Goal: Transaction & Acquisition: Purchase product/service

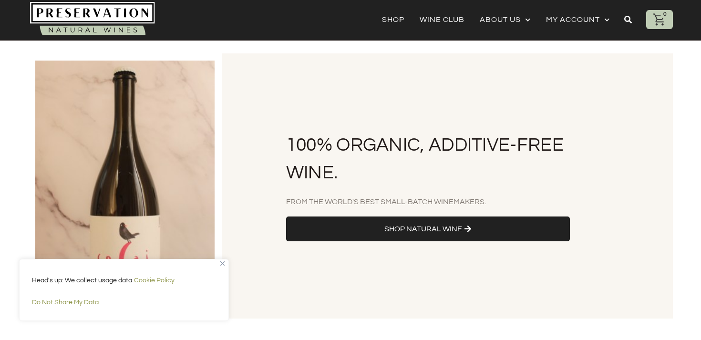
click at [314, 222] on link "Shop Natural Wine" at bounding box center [428, 228] width 284 height 25
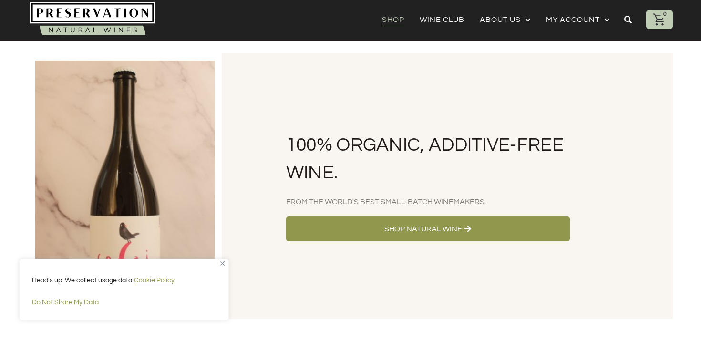
click at [393, 21] on link "Shop" at bounding box center [393, 19] width 22 height 13
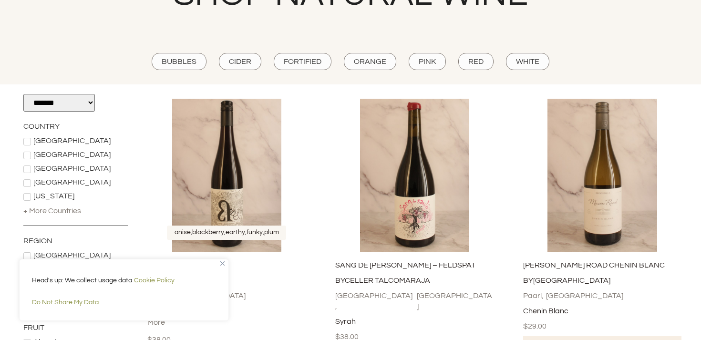
scroll to position [147, 0]
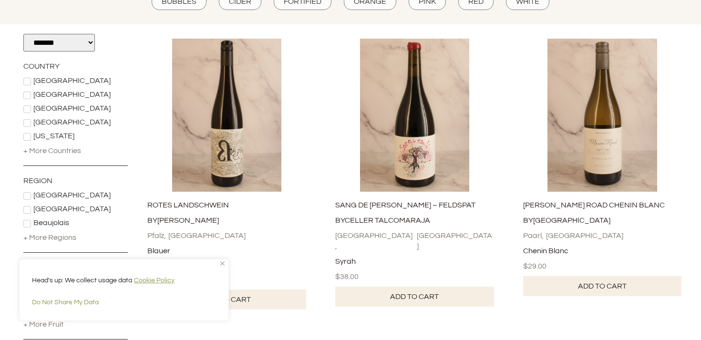
click at [223, 261] on img "Close" at bounding box center [222, 263] width 4 height 4
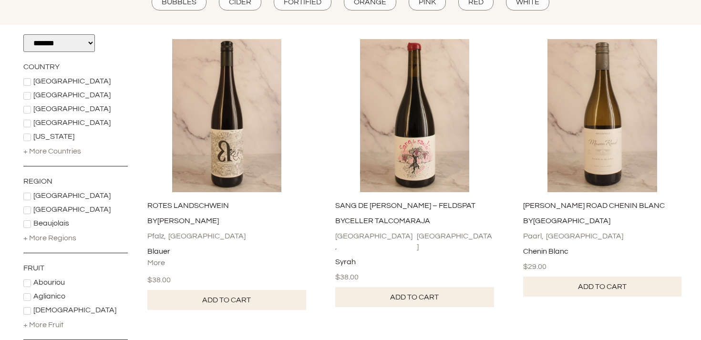
scroll to position [0, 0]
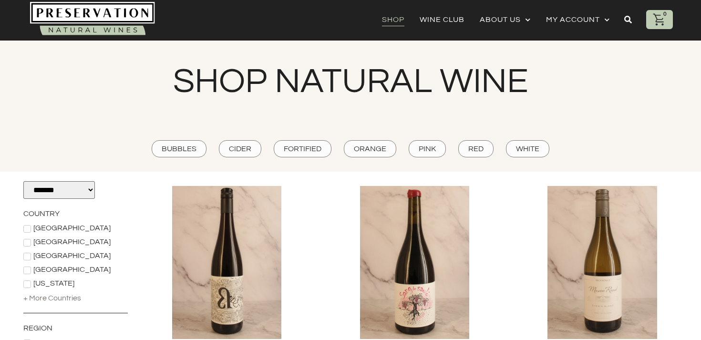
click at [31, 257] on div "Croatia" at bounding box center [75, 255] width 104 height 9
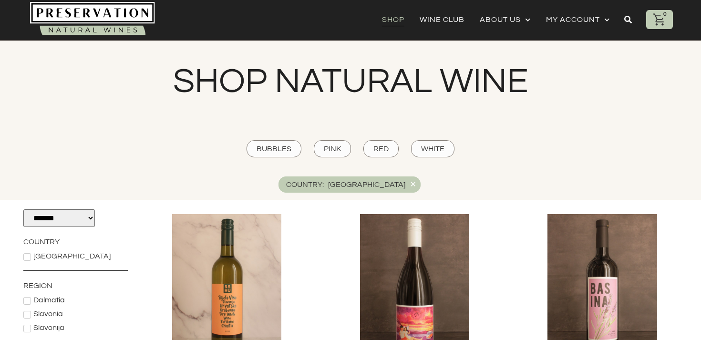
click at [28, 257] on icon at bounding box center [27, 257] width 5 height 4
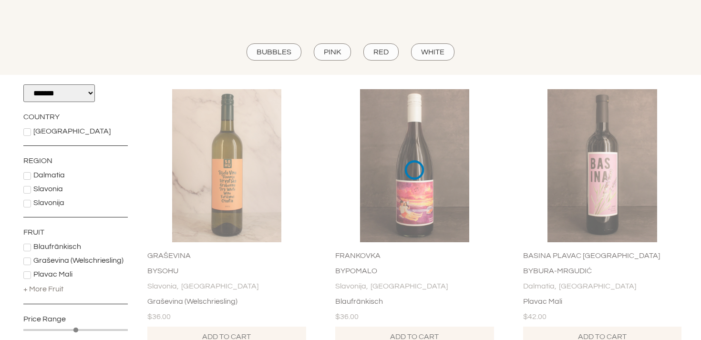
scroll to position [99, 0]
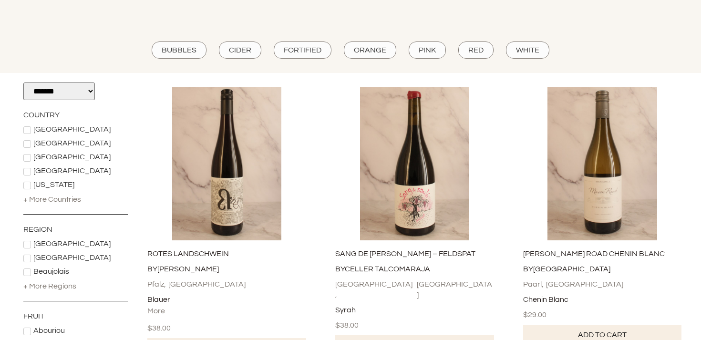
click at [32, 200] on div "+ More Countries" at bounding box center [52, 199] width 58 height 10
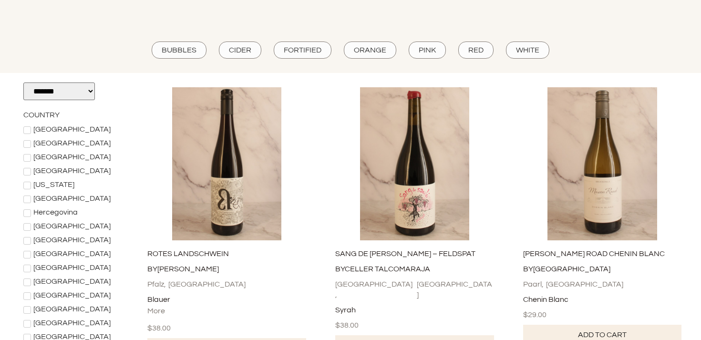
click at [31, 242] on span at bounding box center [27, 241] width 8 height 8
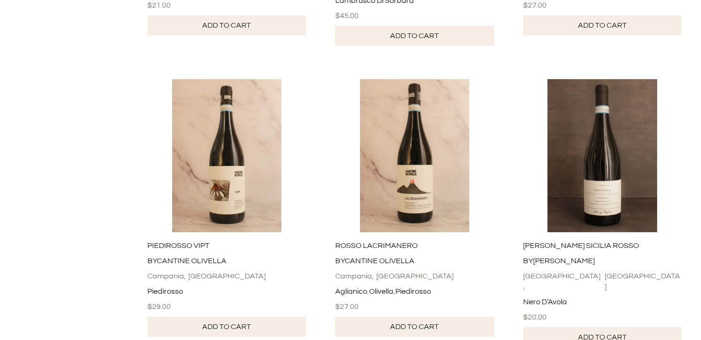
scroll to position [2876, 0]
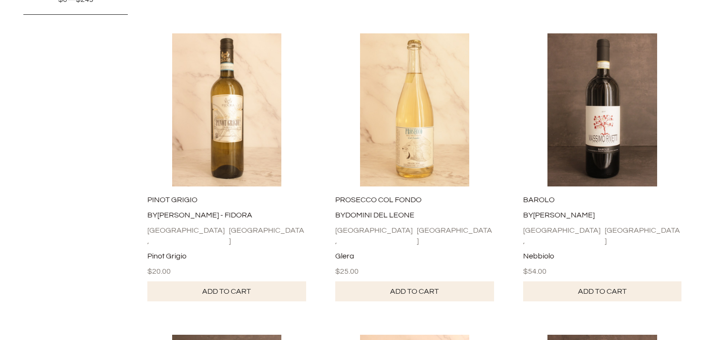
scroll to position [492, 0]
click at [537, 196] on link "Barolo" at bounding box center [538, 200] width 31 height 8
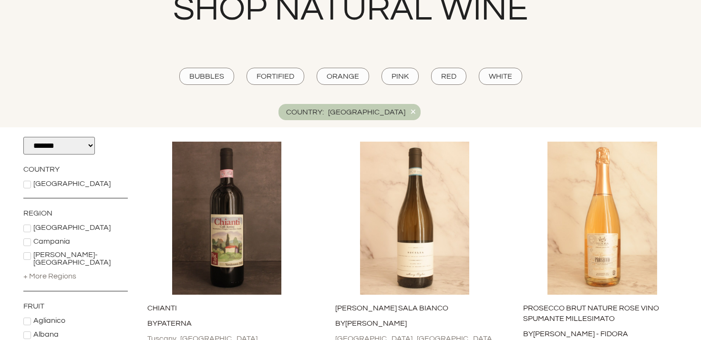
scroll to position [69, 0]
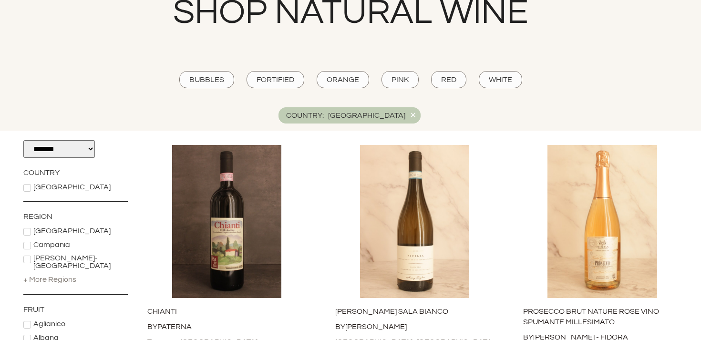
click at [29, 188] on icon at bounding box center [27, 188] width 6 height 6
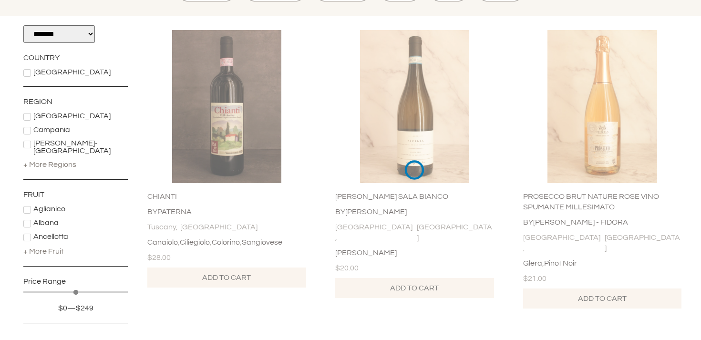
scroll to position [157, 0]
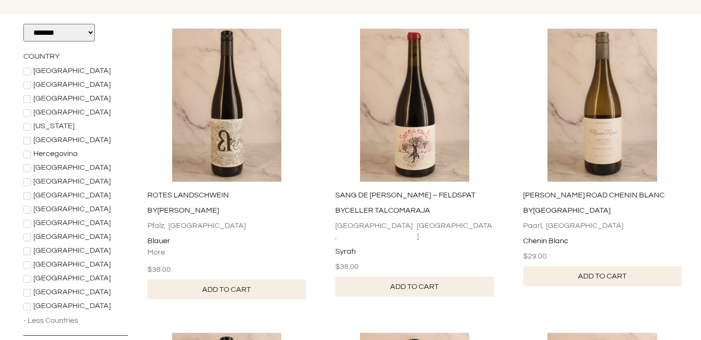
click at [29, 236] on icon at bounding box center [27, 238] width 5 height 4
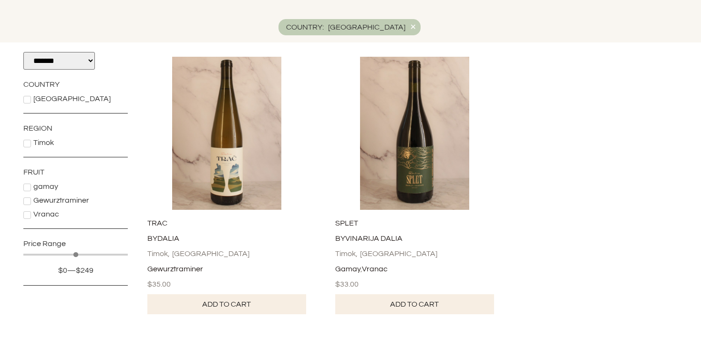
click at [28, 101] on icon at bounding box center [27, 100] width 6 height 6
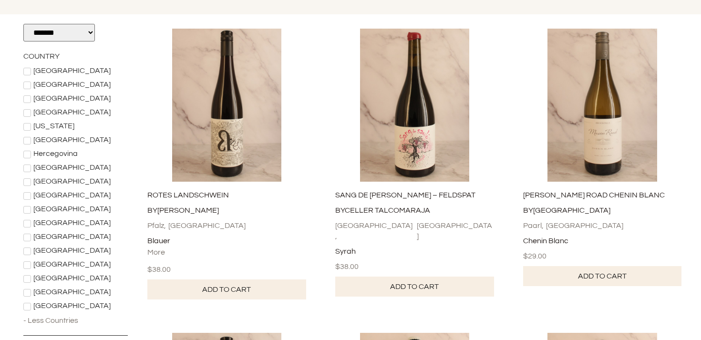
click at [28, 155] on icon at bounding box center [27, 155] width 6 height 6
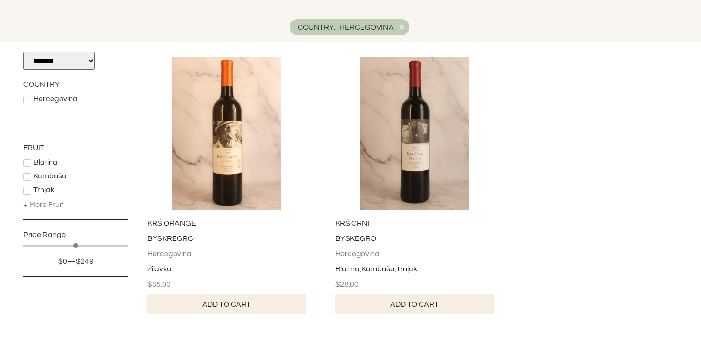
click at [226, 164] on img at bounding box center [226, 133] width 169 height 153
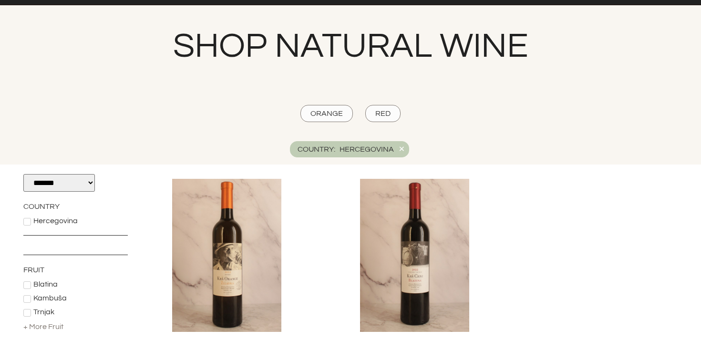
scroll to position [0, 0]
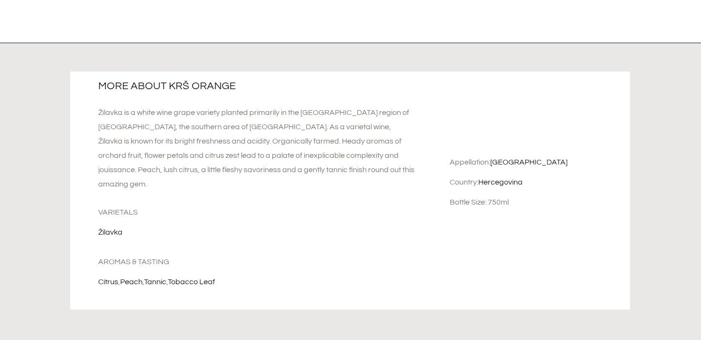
scroll to position [438, 0]
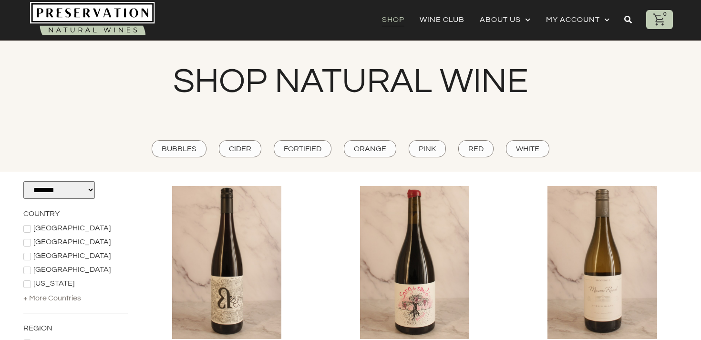
click at [53, 296] on div "+ More Countries" at bounding box center [52, 298] width 58 height 10
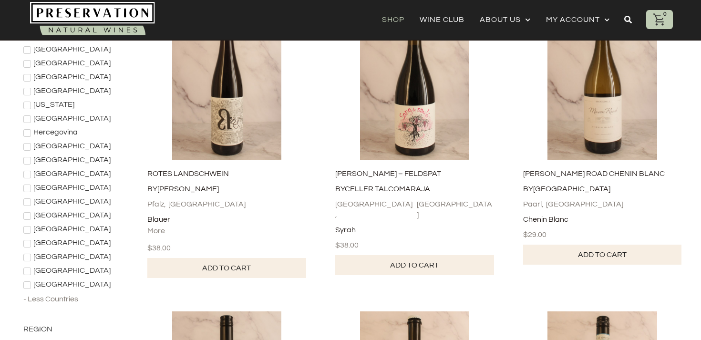
scroll to position [180, 0]
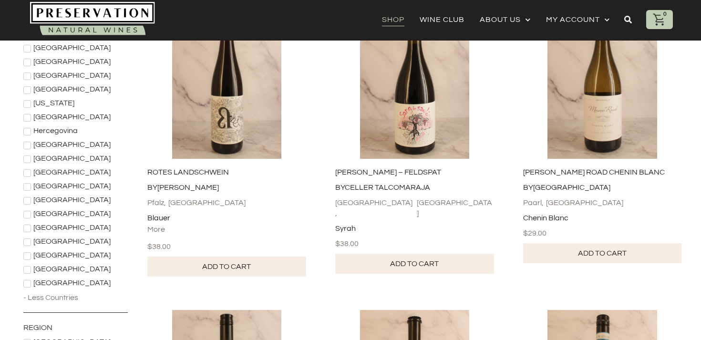
click at [26, 176] on span at bounding box center [27, 173] width 8 height 8
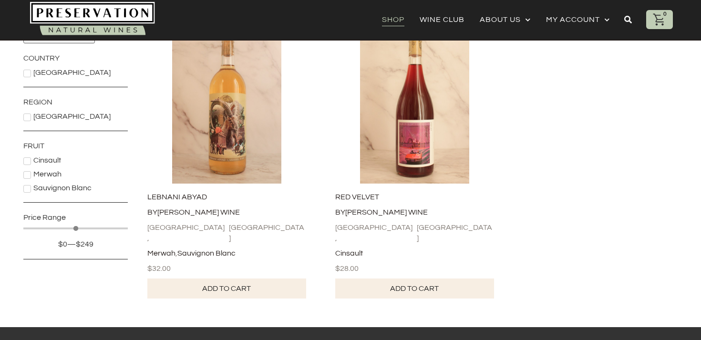
scroll to position [167, 0]
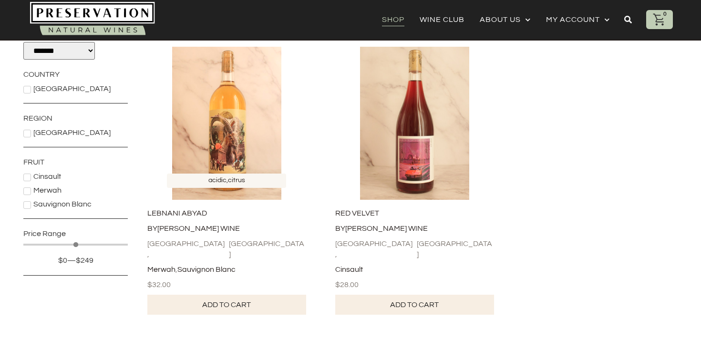
click at [235, 166] on img at bounding box center [226, 123] width 169 height 153
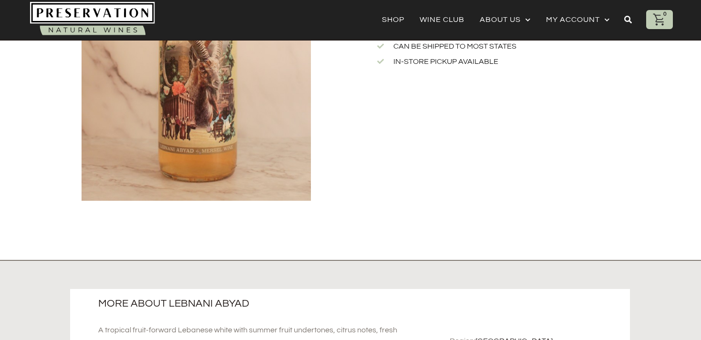
scroll to position [149, 0]
